Goal: Task Accomplishment & Management: Manage account settings

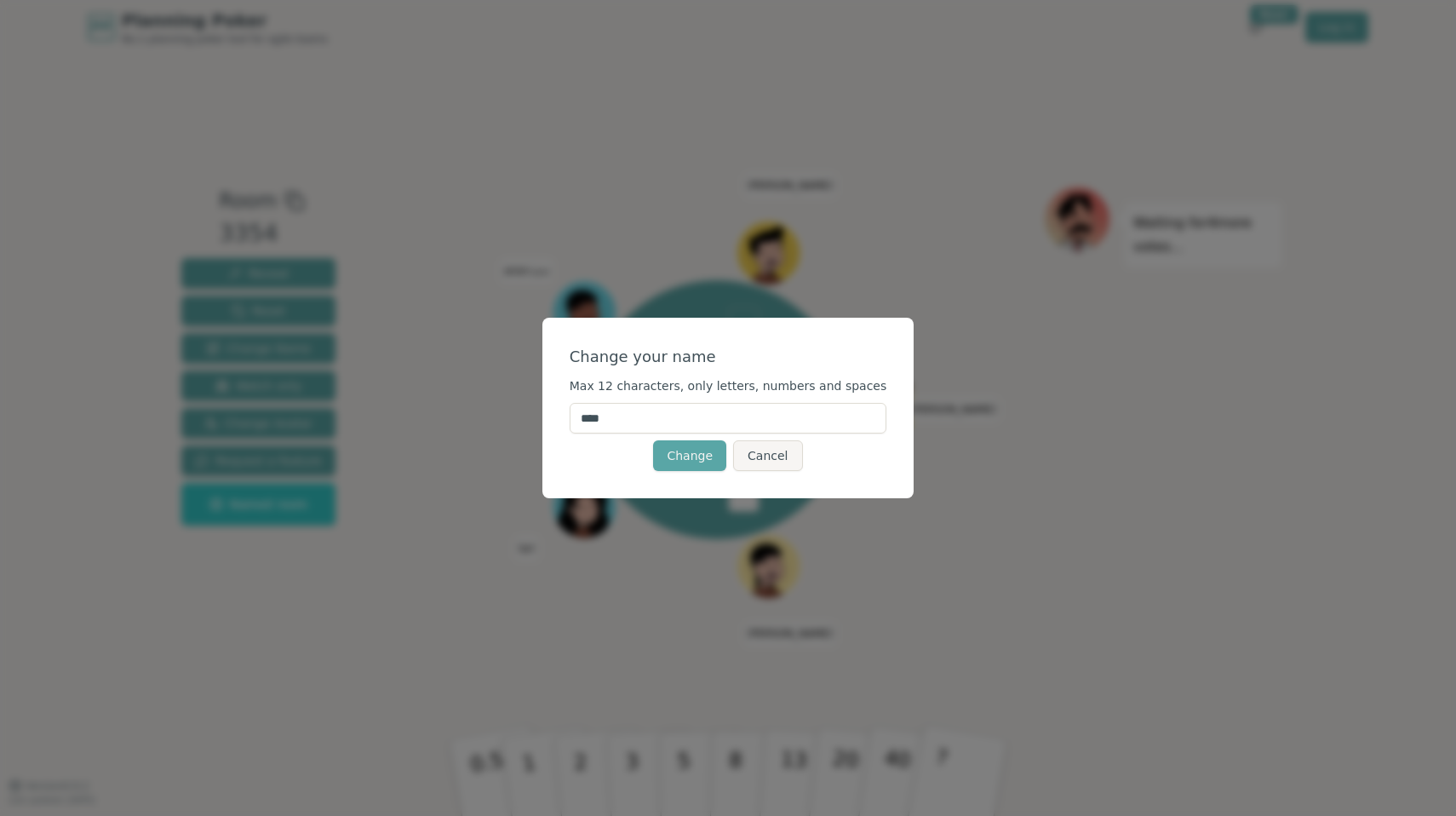
drag, startPoint x: 683, startPoint y: 415, endPoint x: 485, endPoint y: 405, distance: 198.3
click at [485, 405] on div "Change your name Max 12 characters, only letters, numbers and spaces **** Chang…" at bounding box center [728, 408] width 1456 height 816
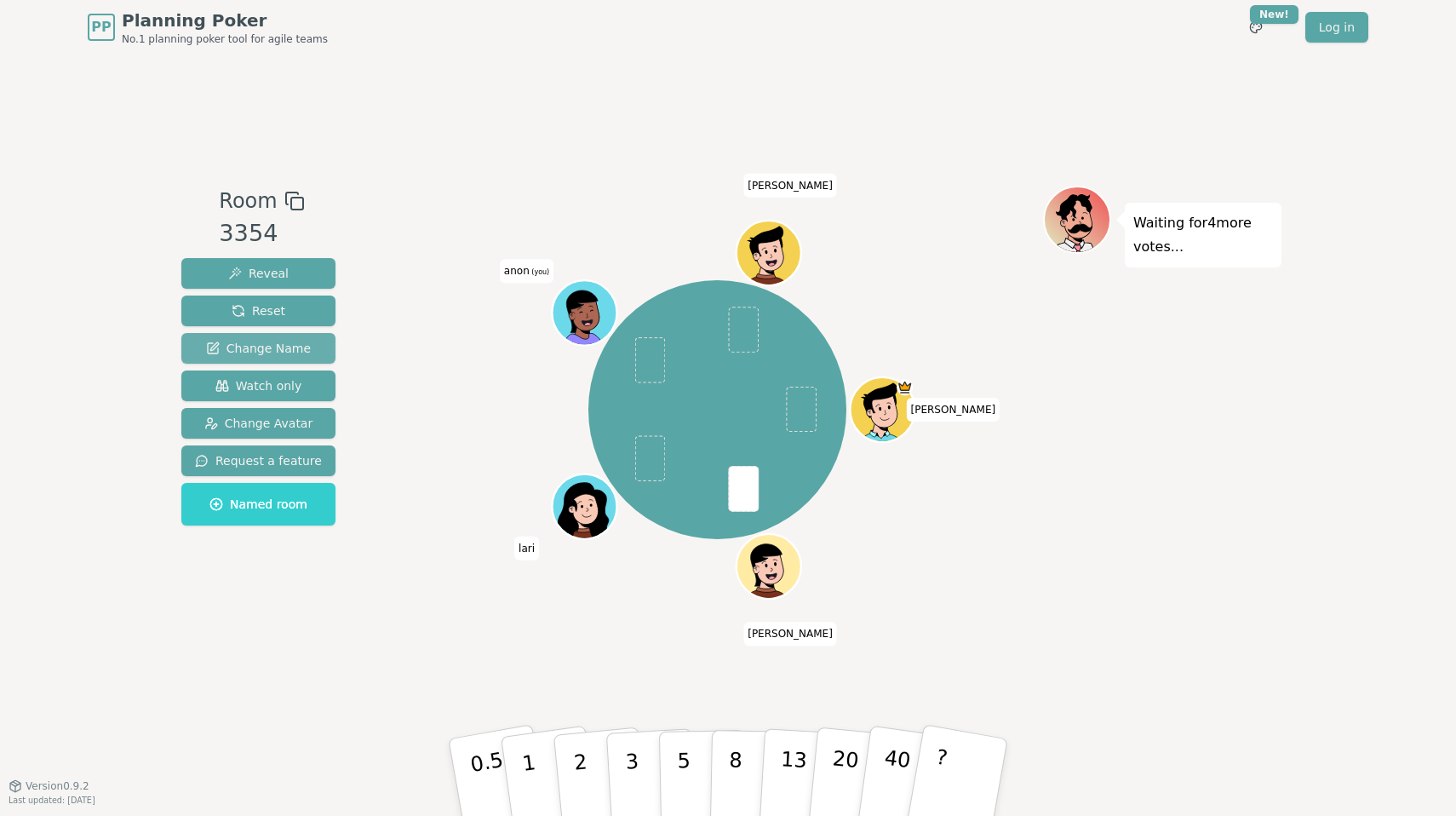
click at [277, 342] on span "Change Name" at bounding box center [258, 348] width 105 height 17
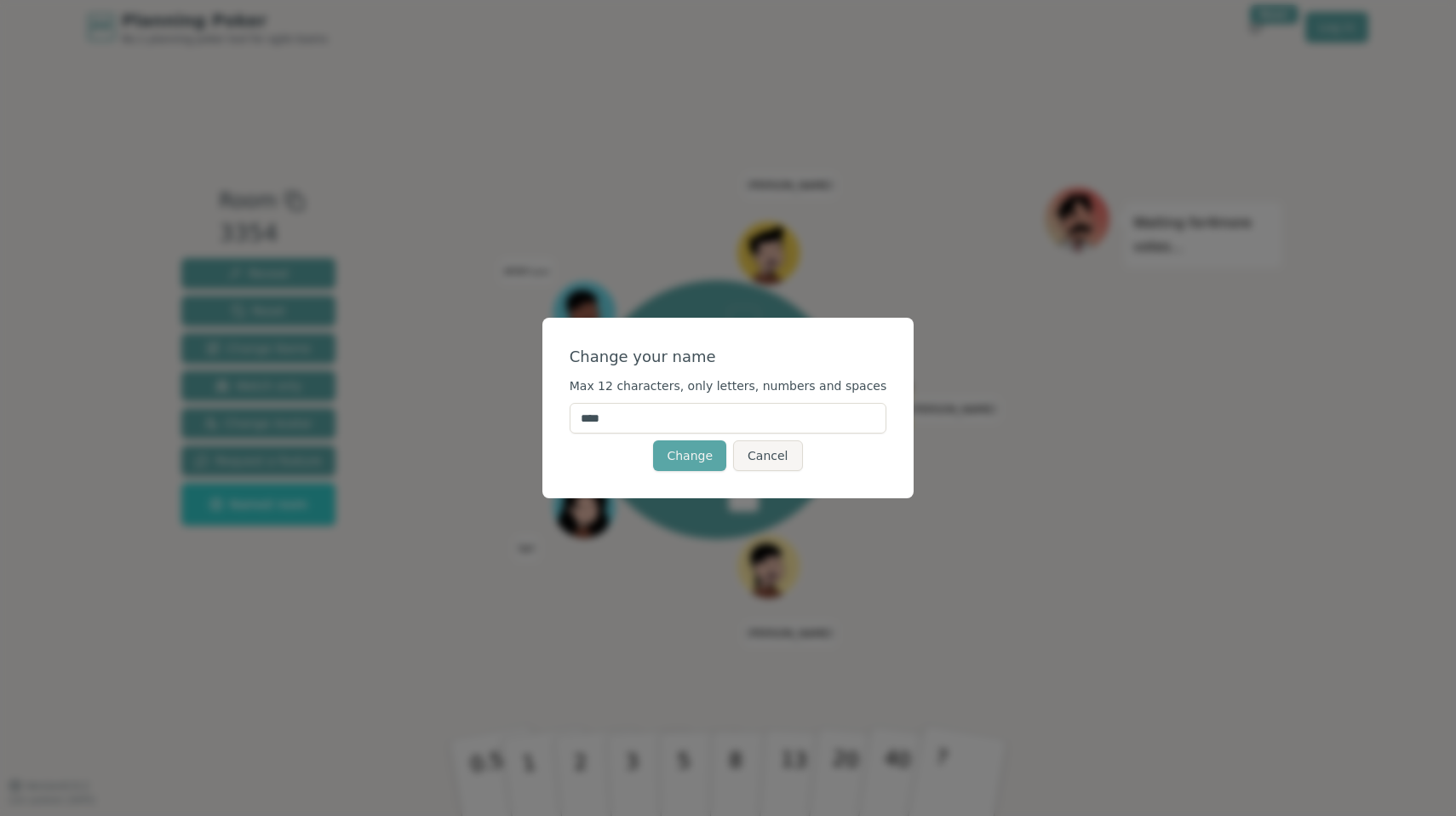
drag, startPoint x: 669, startPoint y: 408, endPoint x: 554, endPoint y: 400, distance: 115.3
click at [554, 400] on div "Change your name Max 12 characters, only letters, numbers and spaces **** Chang…" at bounding box center [728, 408] width 1456 height 816
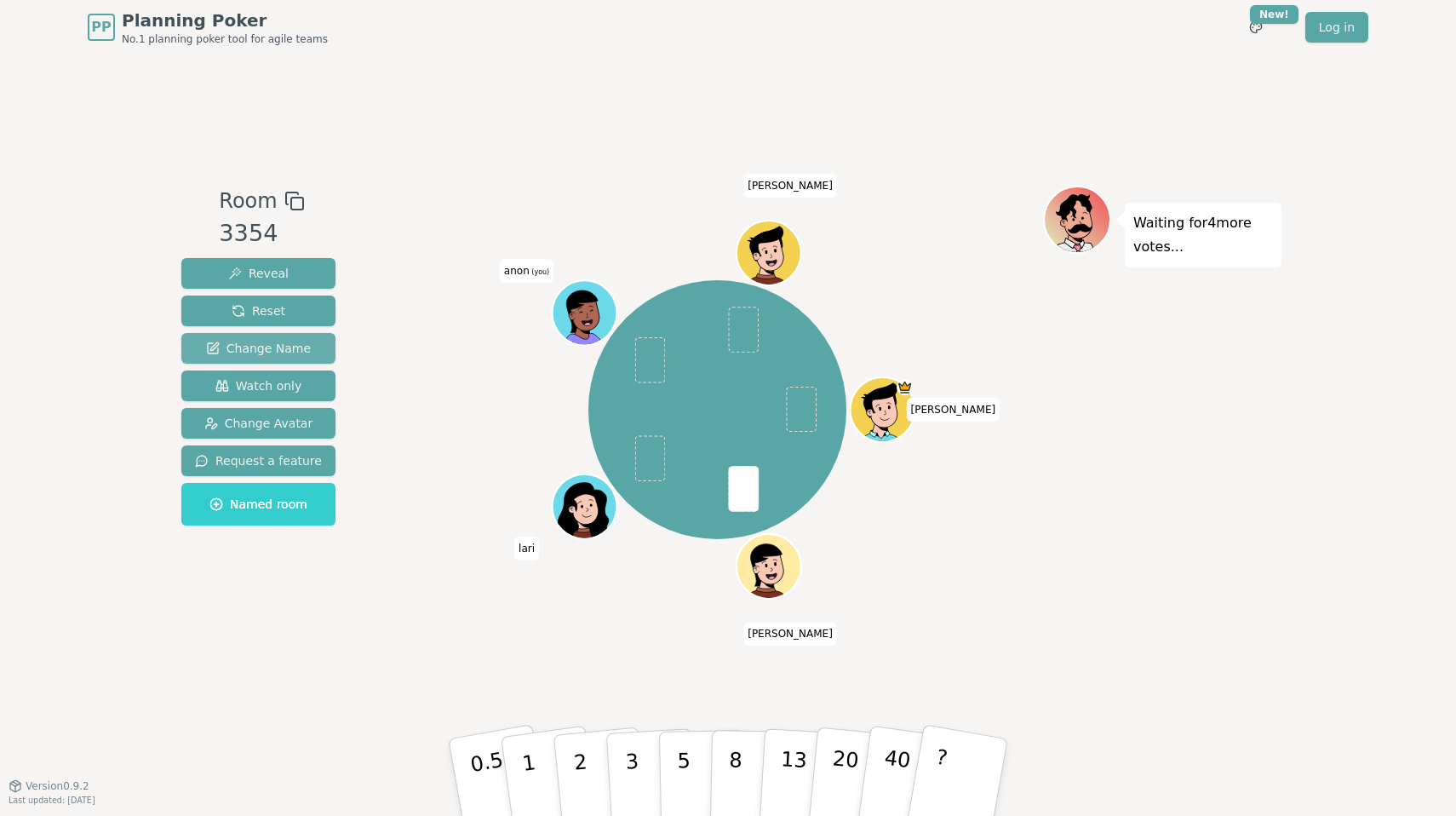
click at [237, 342] on span "Change Name" at bounding box center [258, 348] width 105 height 17
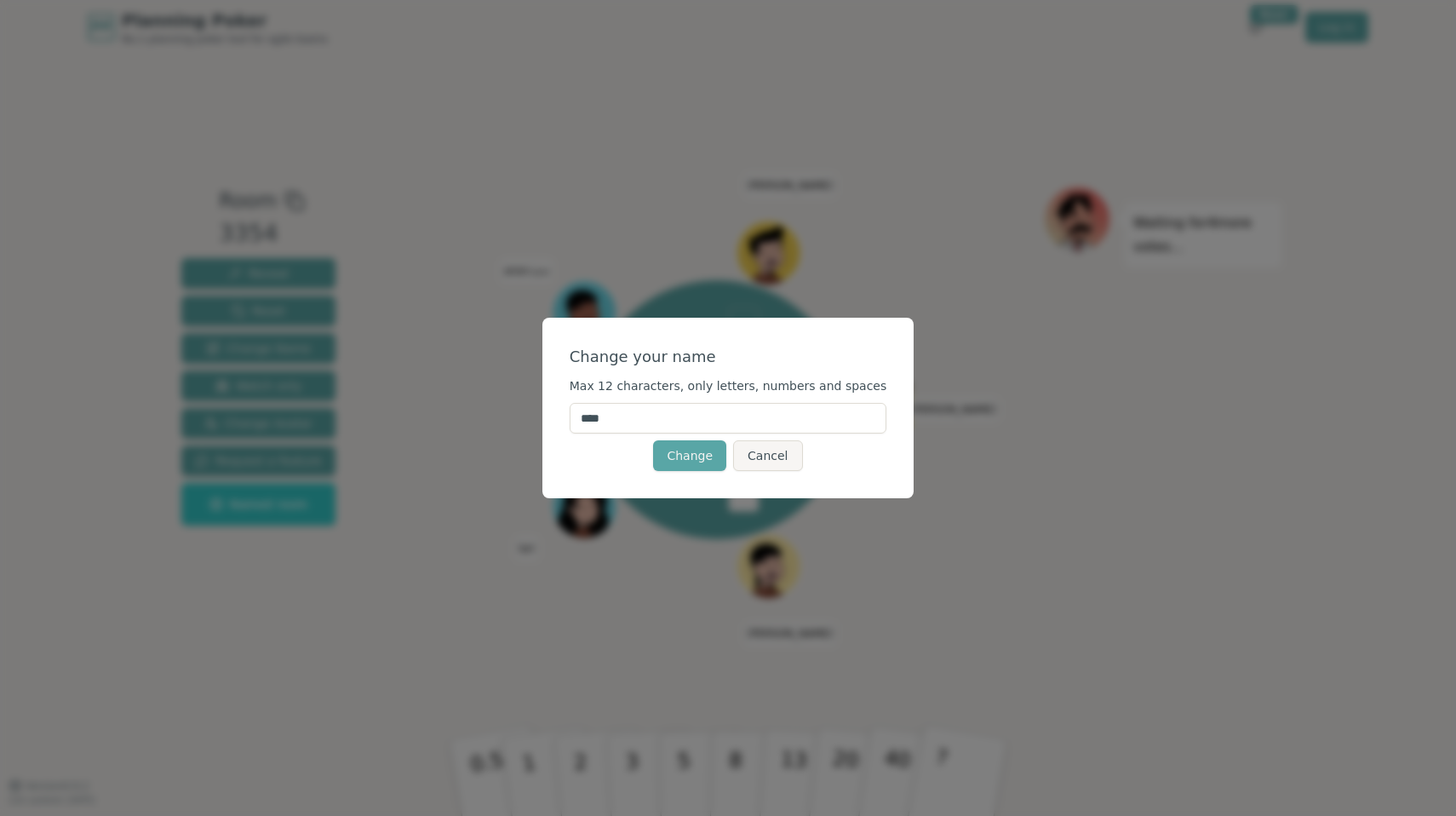
click at [638, 418] on input "****" at bounding box center [729, 418] width 318 height 31
type input "*"
type input "***"
click at [677, 351] on div "Change your name" at bounding box center [729, 357] width 318 height 24
click at [695, 462] on button "Change" at bounding box center [690, 455] width 74 height 31
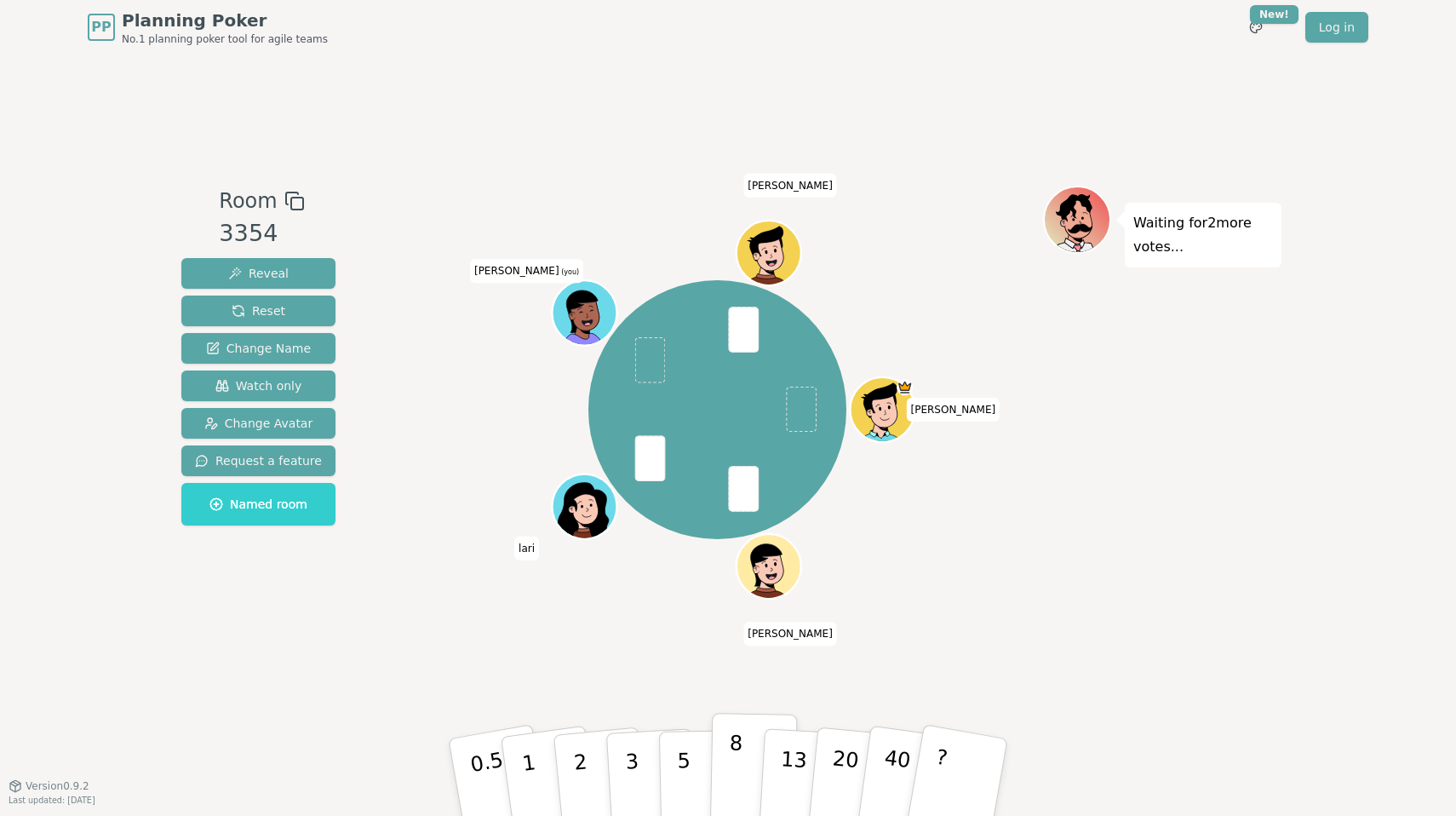
click at [725, 767] on button "8" at bounding box center [755, 777] width 88 height 129
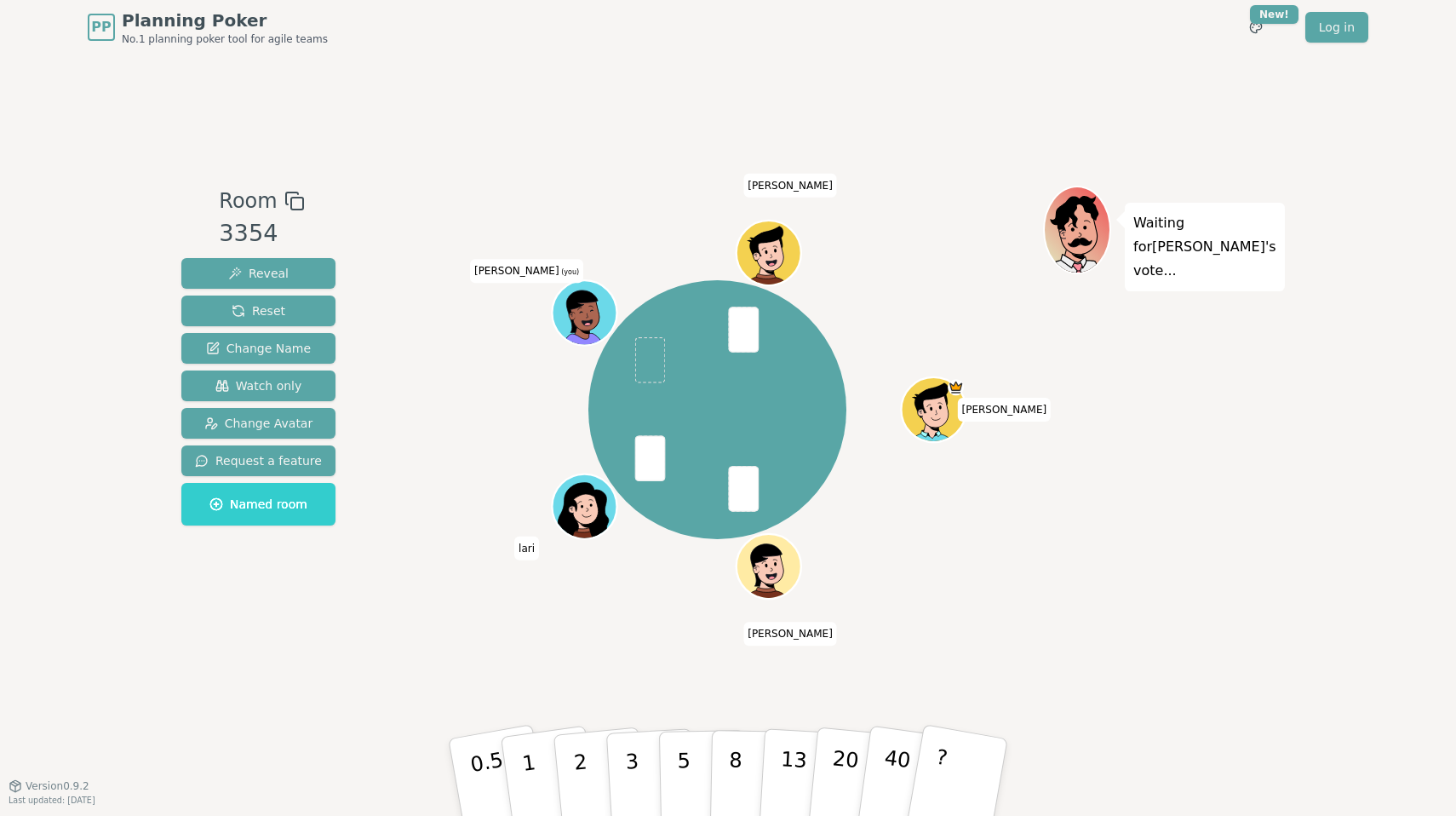
click at [1202, 769] on div "Room 3354 Reveal Reset Change Name Watch only Change Avatar Request a feature N…" at bounding box center [728, 420] width 1107 height 731
click at [737, 773] on p "8" at bounding box center [735, 777] width 14 height 92
click at [1130, 765] on div "Room 3354 Reveal Reset Change Name Watch only Change Avatar Request a feature N…" at bounding box center [728, 420] width 1107 height 731
click at [683, 758] on p "5" at bounding box center [684, 778] width 14 height 92
click at [741, 769] on button "8" at bounding box center [755, 777] width 88 height 129
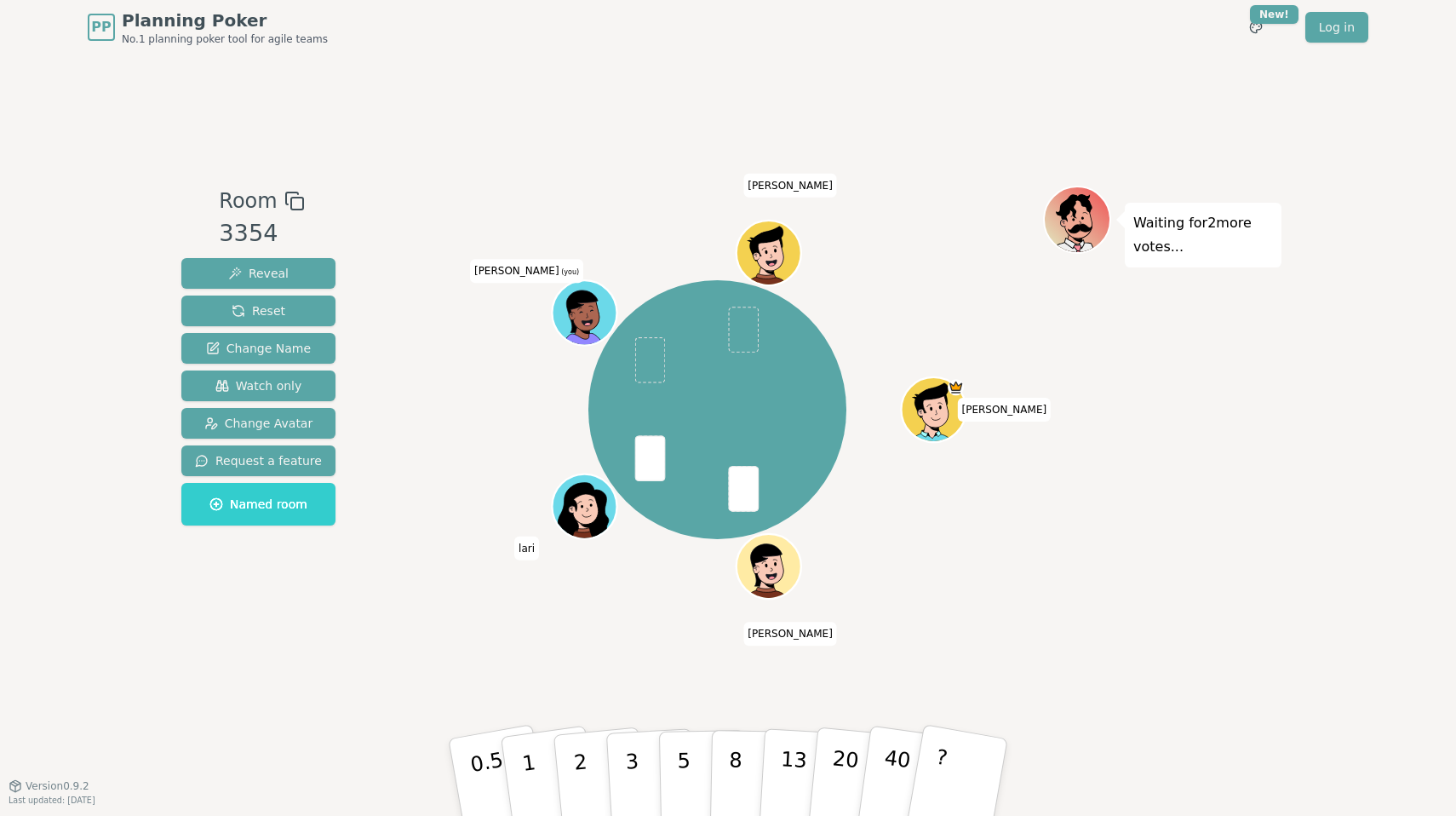
click at [1115, 771] on div "Room 3354 Reveal Reset Change Name Watch only Change Avatar Request a feature N…" at bounding box center [728, 420] width 1107 height 731
click at [1073, 740] on div "Room 3354 Reveal Reset Change Name Watch only Change Avatar Request a feature N…" at bounding box center [728, 420] width 1107 height 731
click at [687, 769] on p "5" at bounding box center [684, 778] width 14 height 92
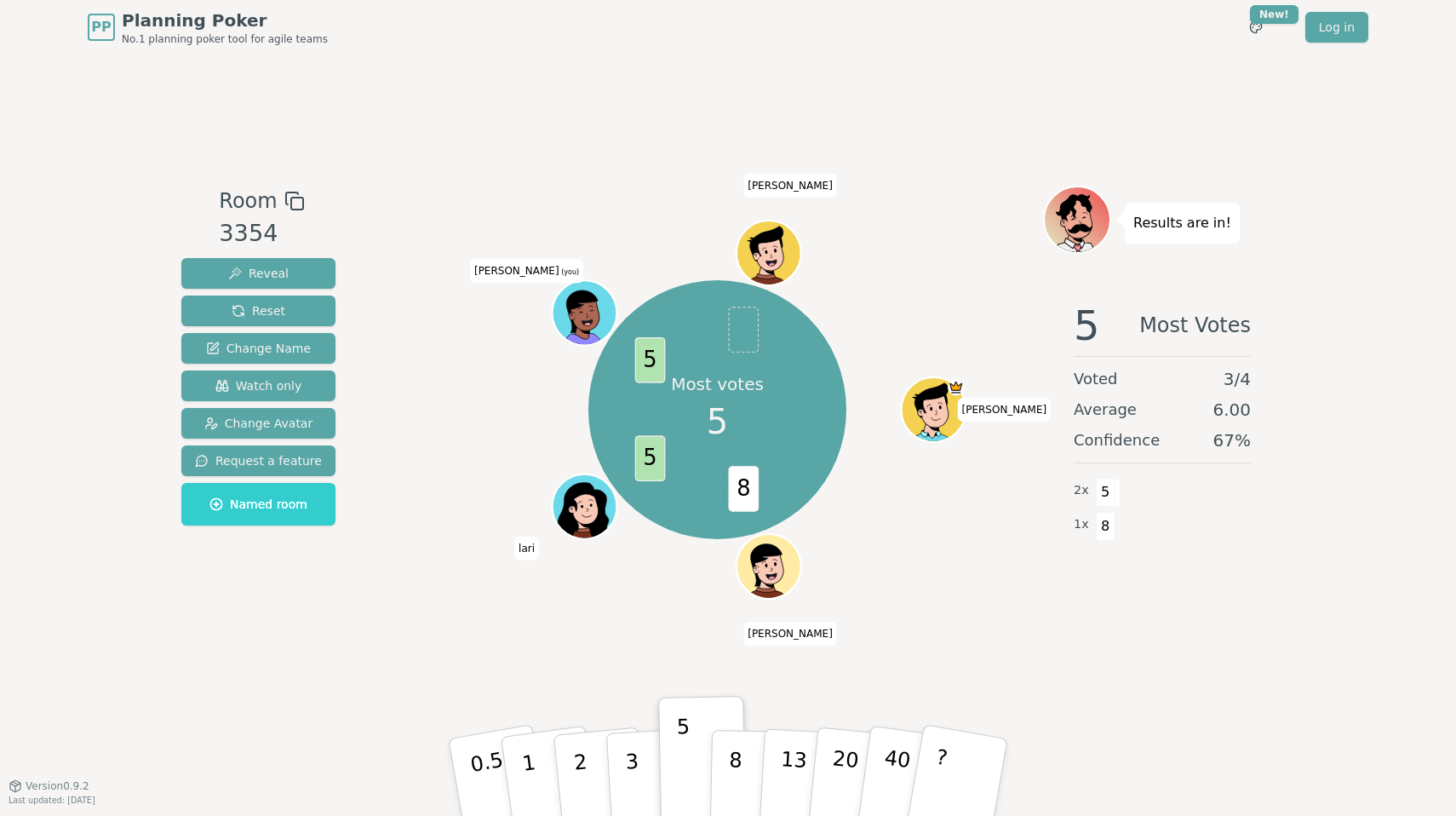
click at [1282, 778] on div "PP Planning Poker No.1 planning poker tool for agile teams Toggle theme New! Lo…" at bounding box center [728, 408] width 1456 height 816
